Goal: Task Accomplishment & Management: Use online tool/utility

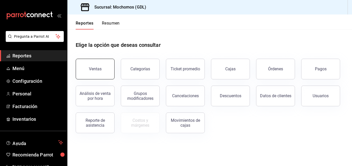
click at [103, 68] on button "Ventas" at bounding box center [95, 69] width 39 height 21
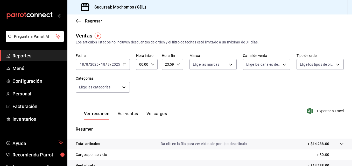
click at [126, 64] on icon "button" at bounding box center [125, 65] width 4 height 4
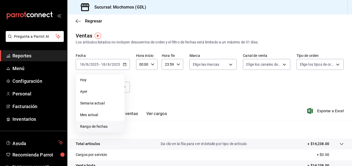
click at [99, 128] on span "Rango de fechas" at bounding box center [100, 126] width 40 height 5
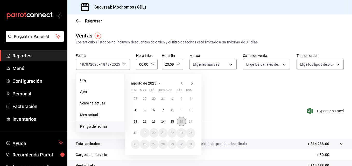
click at [179, 120] on button "16" at bounding box center [181, 121] width 9 height 9
click at [184, 122] on button "16" at bounding box center [181, 121] width 9 height 9
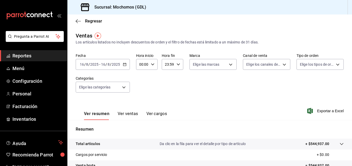
click at [123, 65] on icon "button" at bounding box center [125, 65] width 4 height 4
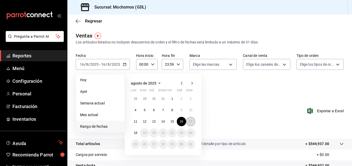
click at [186, 119] on button "17" at bounding box center [190, 121] width 9 height 9
click at [135, 134] on abbr "18" at bounding box center [135, 133] width 3 height 4
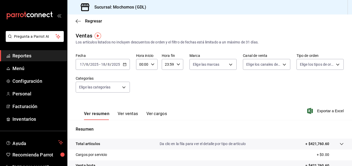
click at [153, 63] on icon "button" at bounding box center [153, 65] width 4 height 4
click at [142, 104] on span "02" at bounding box center [141, 103] width 2 height 4
type input "02:00"
click at [142, 101] on button "05" at bounding box center [141, 98] width 9 height 10
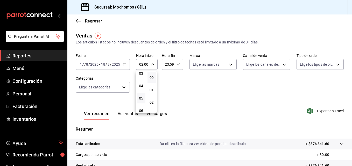
type input "05:00"
click at [207, 68] on div at bounding box center [176, 83] width 352 height 166
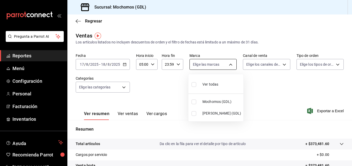
click at [208, 67] on body "Pregunta a Parrot AI Reportes Menú Configuración Personal Facturación Inventari…" at bounding box center [176, 83] width 352 height 166
click at [193, 114] on input "checkbox" at bounding box center [194, 113] width 5 height 5
checkbox input "true"
type input "9cac9703-0c5a-4d8b-addd-5b6b571d65b9"
drag, startPoint x: 349, startPoint y: 107, endPoint x: 350, endPoint y: 167, distance: 60.6
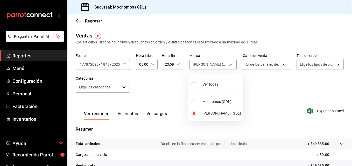
click at [350, 166] on html "Pregunta a Parrot AI Reportes Menú Configuración Personal Facturación Inventari…" at bounding box center [176, 83] width 352 height 166
click at [349, 148] on div at bounding box center [176, 83] width 352 height 166
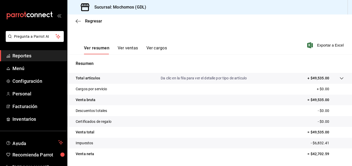
scroll to position [69, 0]
